Goal: Information Seeking & Learning: Find specific fact

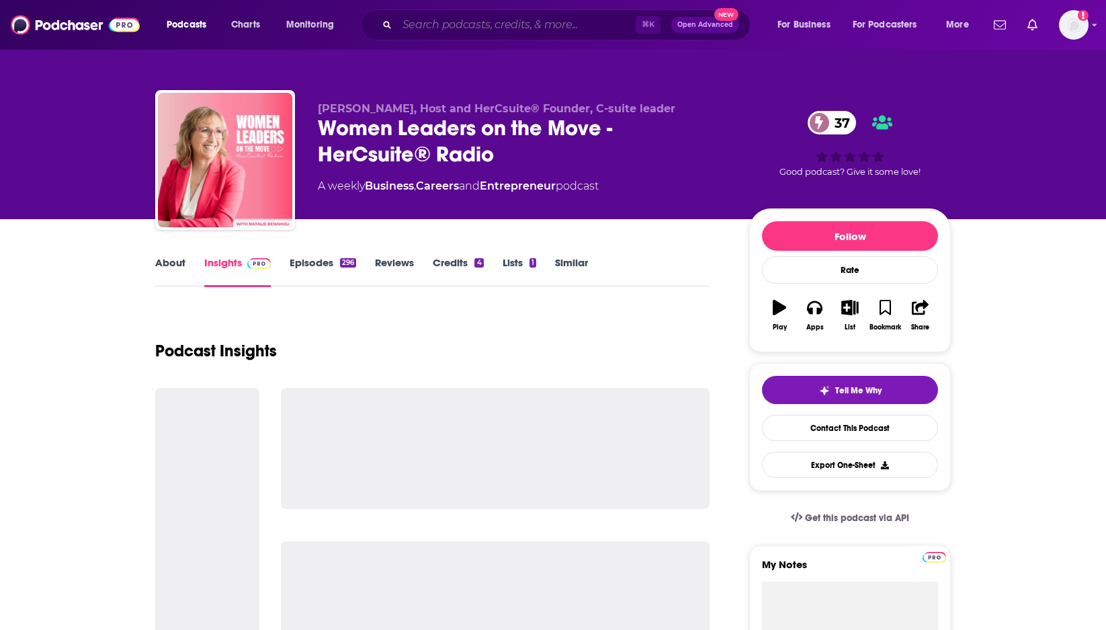
click at [497, 22] on input "Search podcasts, credits, & more..." at bounding box center [516, 25] width 239 height 22
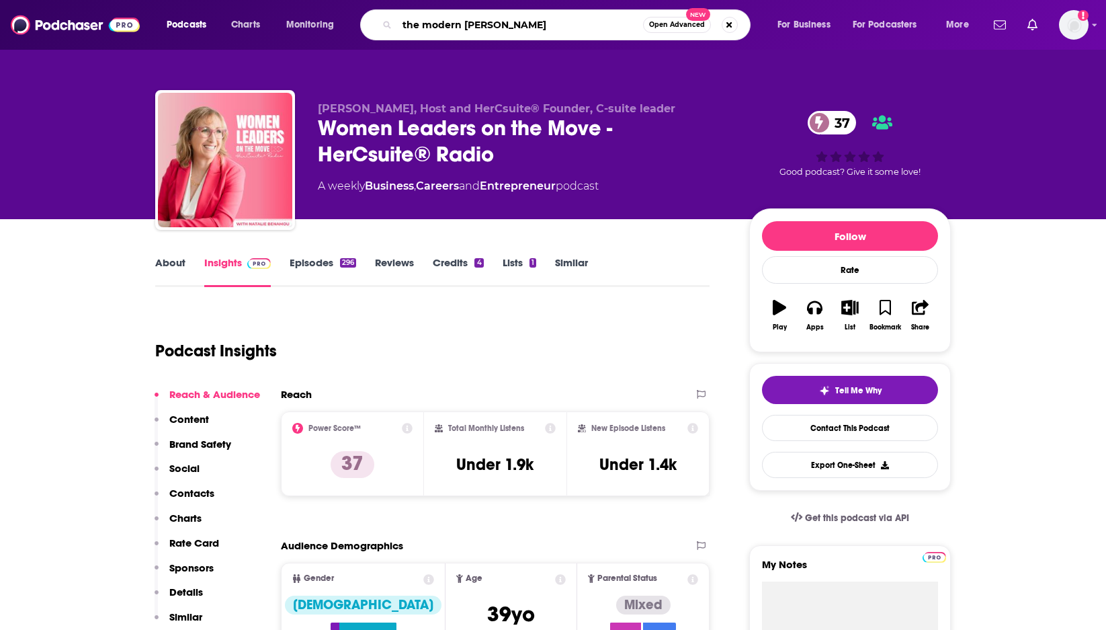
type input "the modern west"
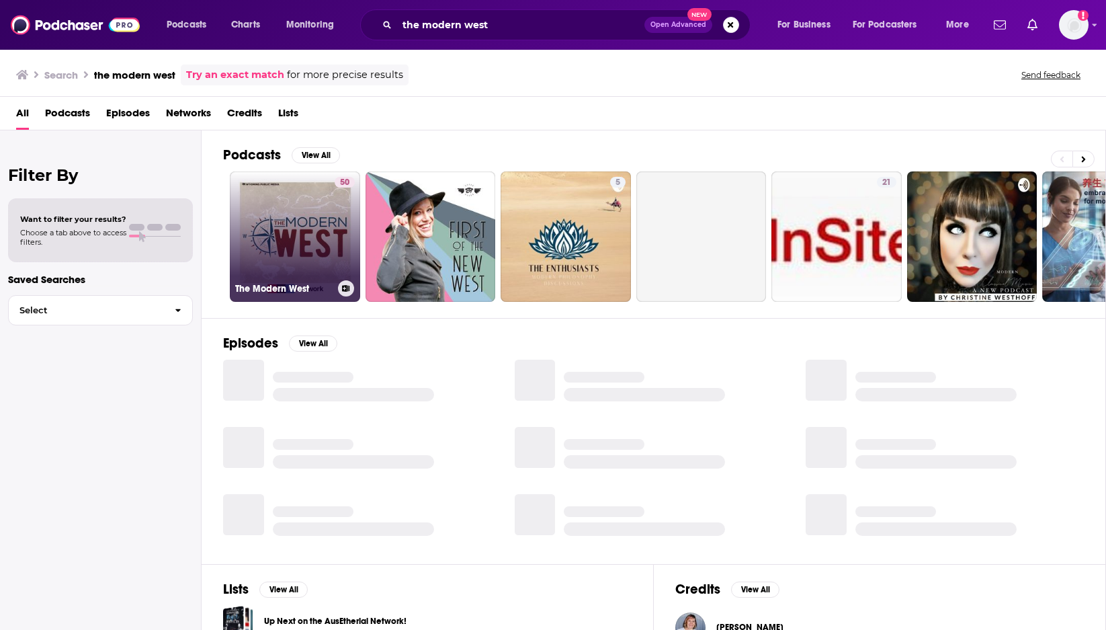
click at [316, 215] on link "50 The Modern West" at bounding box center [295, 236] width 130 height 130
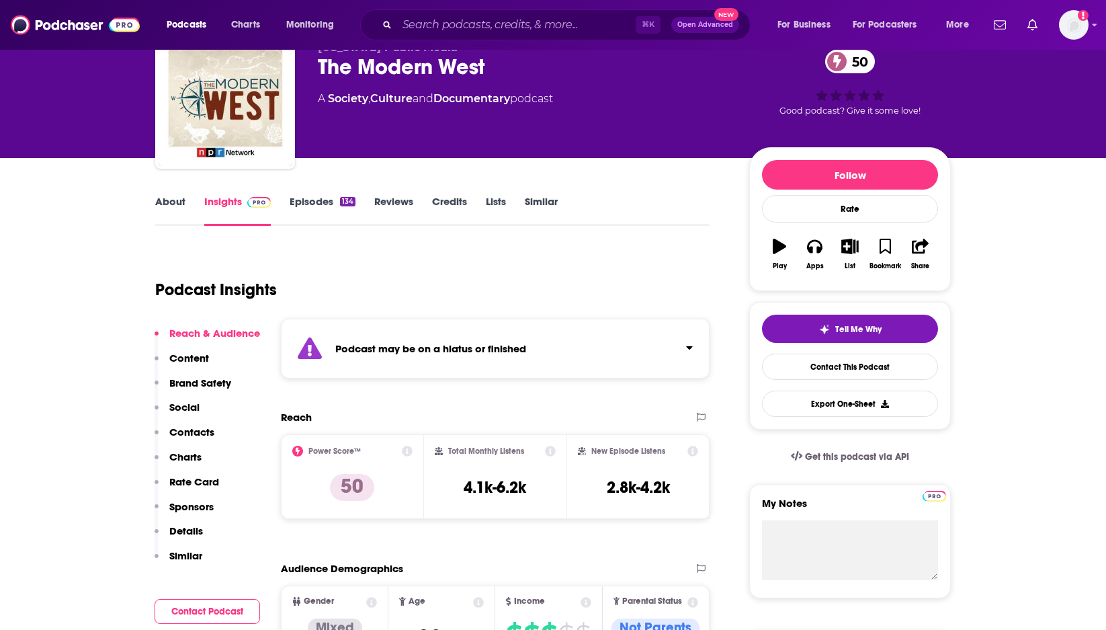
scroll to position [63, 0]
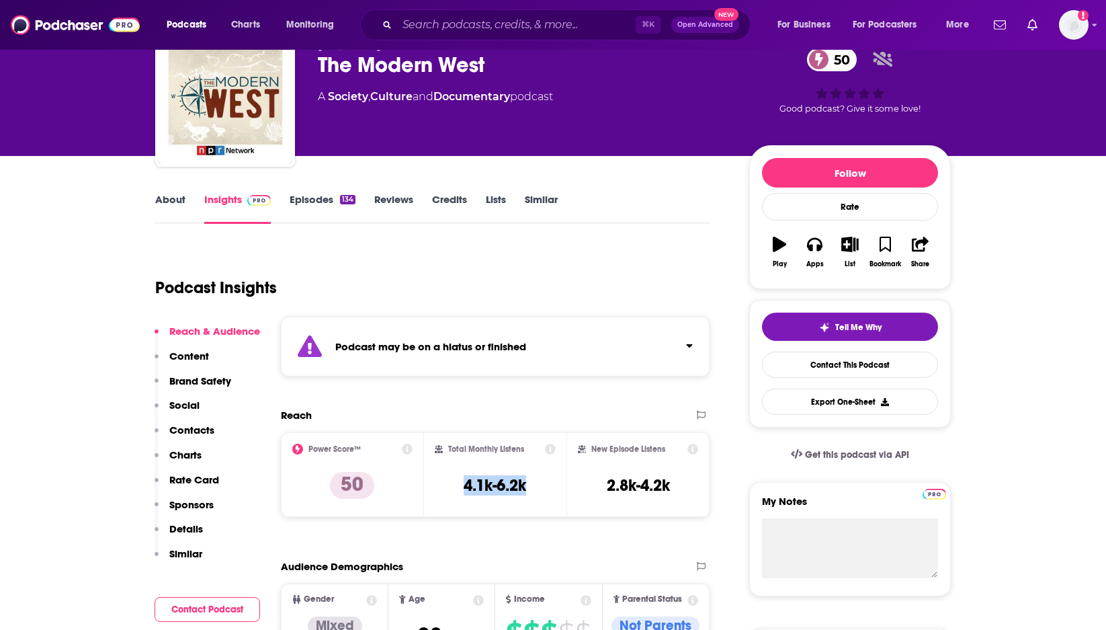
drag, startPoint x: 527, startPoint y: 485, endPoint x: 456, endPoint y: 484, distance: 71.3
click at [455, 485] on div "Total Monthly Listens 4.1k-6.2k" at bounding box center [496, 475] width 122 height 62
copy h3 "4.1k-6.2k"
